Goal: Information Seeking & Learning: Learn about a topic

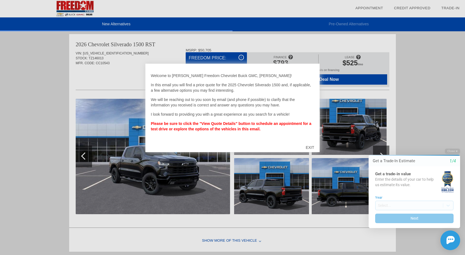
click at [311, 146] on div "EXIT" at bounding box center [310, 148] width 19 height 16
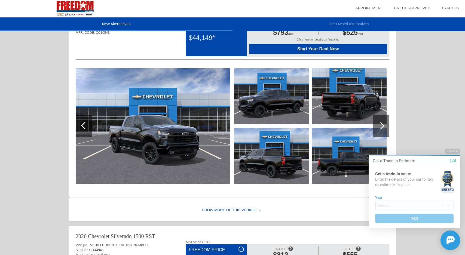
scroll to position [335, 0]
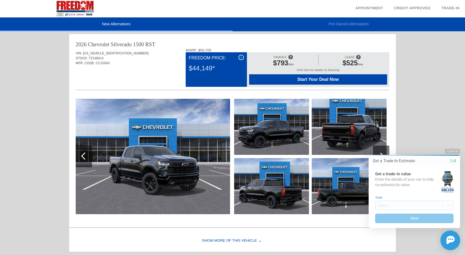
click at [169, 142] on img at bounding box center [153, 157] width 155 height 116
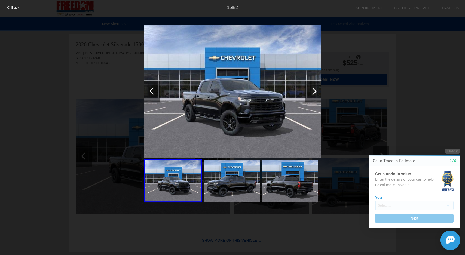
click at [317, 95] on div at bounding box center [313, 92] width 16 height 22
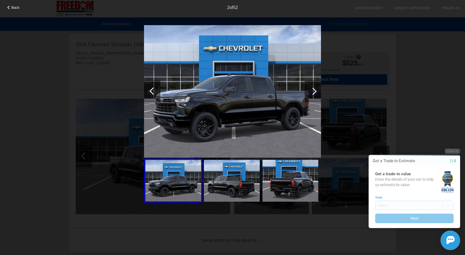
click at [317, 95] on div at bounding box center [313, 92] width 16 height 22
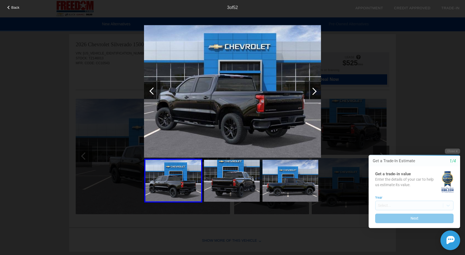
click at [317, 95] on div at bounding box center [313, 92] width 16 height 22
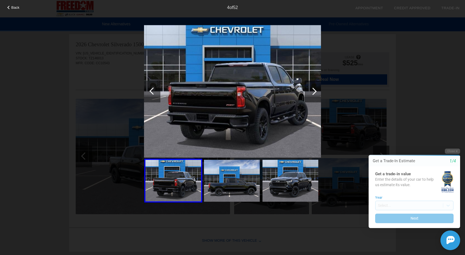
click at [317, 95] on div at bounding box center [313, 92] width 16 height 22
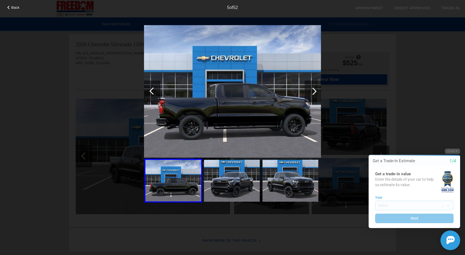
click at [317, 95] on div at bounding box center [313, 92] width 16 height 22
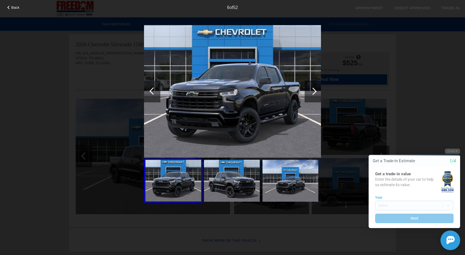
click at [317, 95] on div at bounding box center [313, 92] width 16 height 22
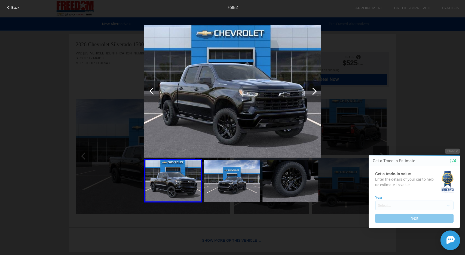
click at [317, 95] on div at bounding box center [313, 92] width 16 height 22
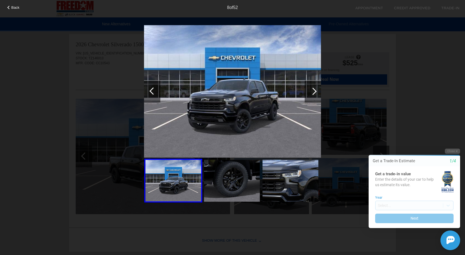
click at [317, 95] on div at bounding box center [313, 92] width 16 height 22
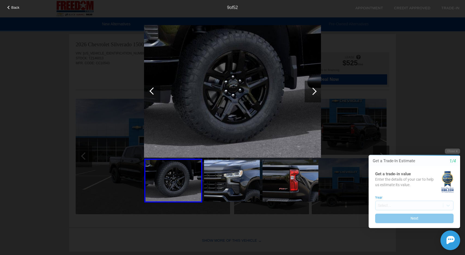
click at [317, 95] on div at bounding box center [313, 92] width 16 height 22
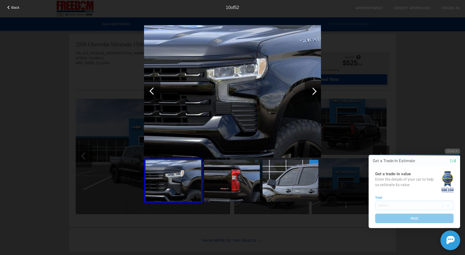
click at [317, 95] on div at bounding box center [313, 92] width 16 height 22
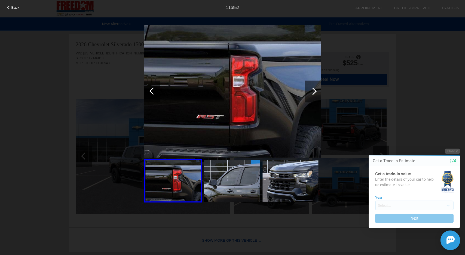
click at [317, 95] on div at bounding box center [313, 92] width 16 height 22
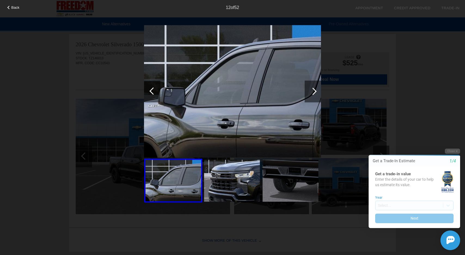
click at [317, 95] on div at bounding box center [313, 92] width 16 height 22
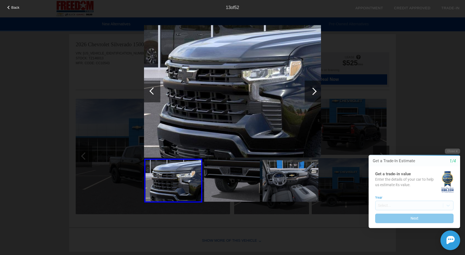
click at [317, 95] on div at bounding box center [313, 92] width 16 height 22
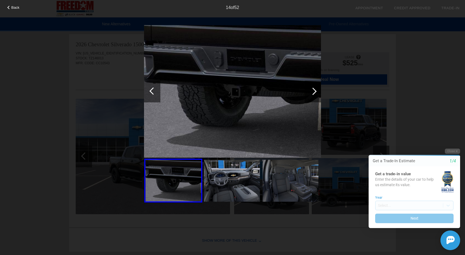
click at [317, 95] on div at bounding box center [313, 92] width 16 height 22
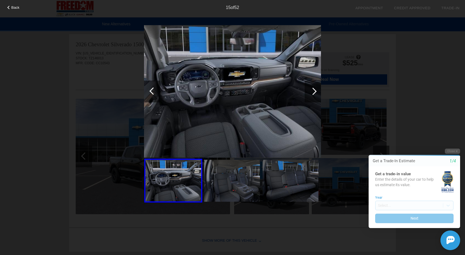
click at [317, 95] on div at bounding box center [313, 92] width 16 height 22
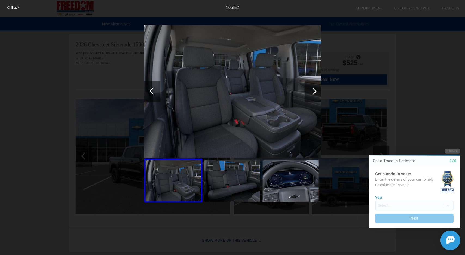
click at [317, 95] on div at bounding box center [313, 92] width 16 height 22
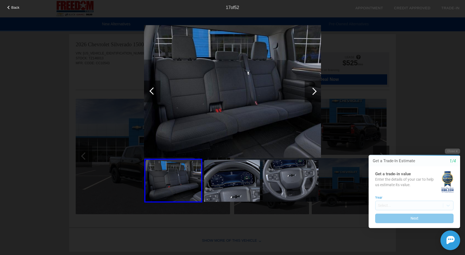
click at [317, 95] on div at bounding box center [313, 92] width 16 height 22
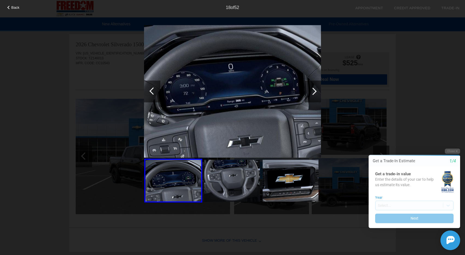
click at [317, 95] on div at bounding box center [313, 92] width 16 height 22
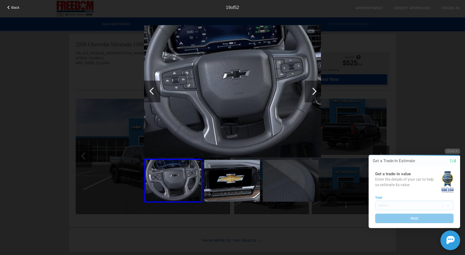
click at [317, 95] on div at bounding box center [313, 92] width 16 height 22
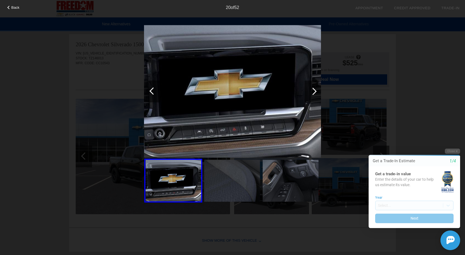
click at [317, 95] on div at bounding box center [313, 92] width 16 height 22
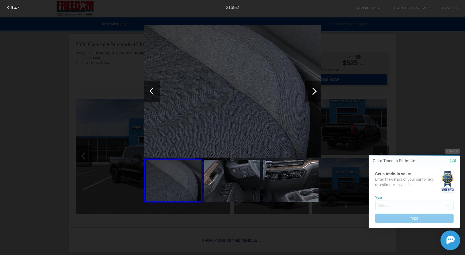
click at [317, 95] on div at bounding box center [313, 92] width 16 height 22
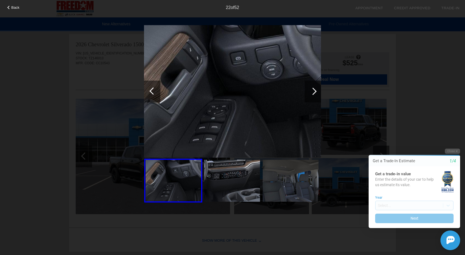
click at [317, 95] on div at bounding box center [313, 92] width 16 height 22
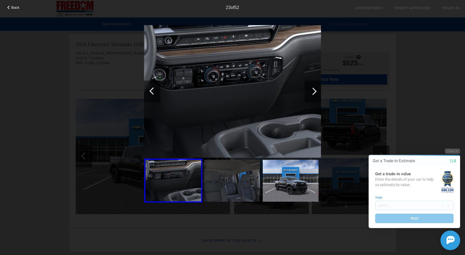
click at [159, 98] on div at bounding box center [152, 92] width 16 height 22
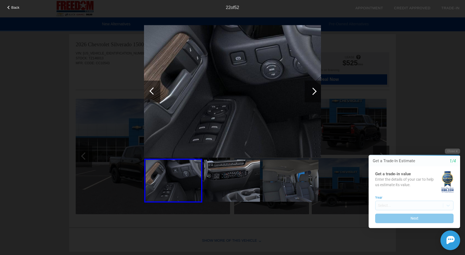
click at [313, 89] on div at bounding box center [313, 91] width 7 height 7
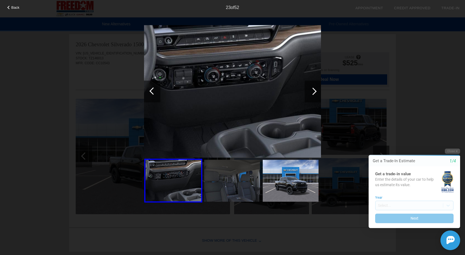
click at [313, 89] on div at bounding box center [313, 91] width 7 height 7
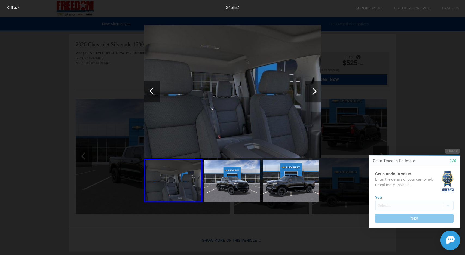
scroll to position [226, 0]
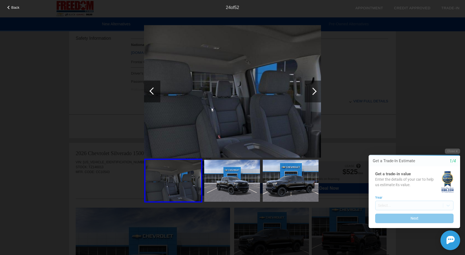
click at [15, 8] on span "Back" at bounding box center [15, 7] width 8 height 4
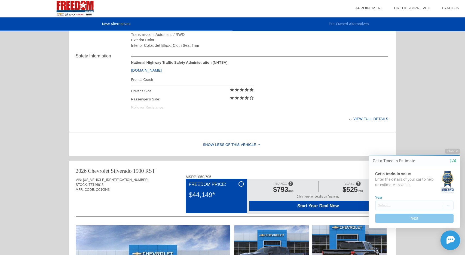
scroll to position [199, 0]
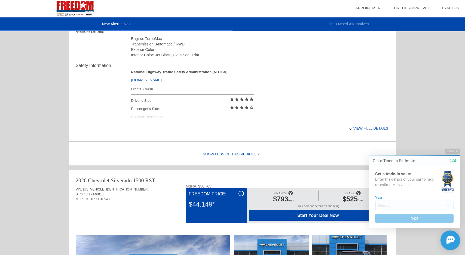
click at [367, 128] on div "View full details" at bounding box center [260, 128] width 258 height 13
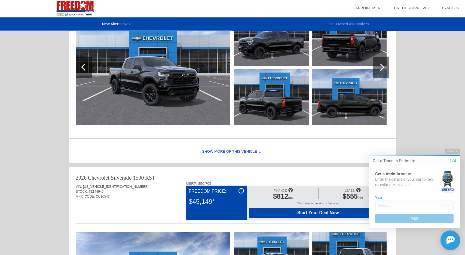
scroll to position [472, 0]
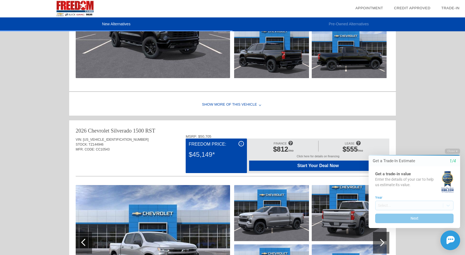
click at [227, 103] on div "Show More of this Vehicle" at bounding box center [232, 105] width 327 height 22
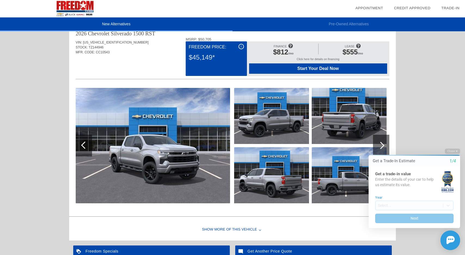
scroll to position [608, 0]
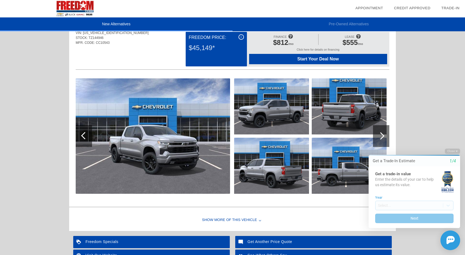
click at [237, 221] on div "Show More of this Vehicle" at bounding box center [232, 221] width 327 height 22
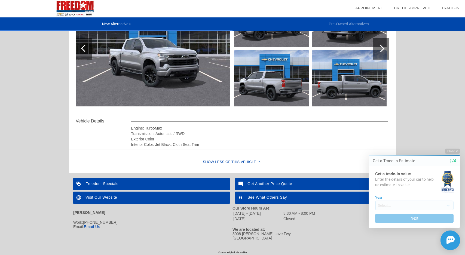
scroll to position [697, 0]
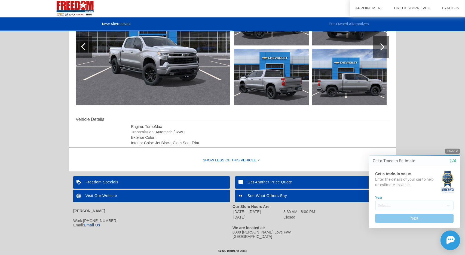
click at [450, 152] on button "Close" at bounding box center [452, 151] width 15 height 5
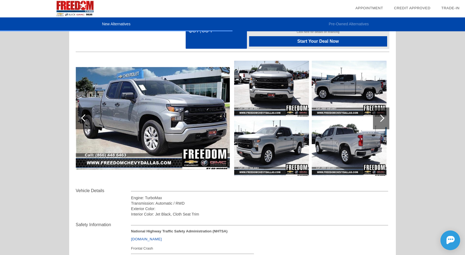
scroll to position [0, 0]
